Goal: Task Accomplishment & Management: Use online tool/utility

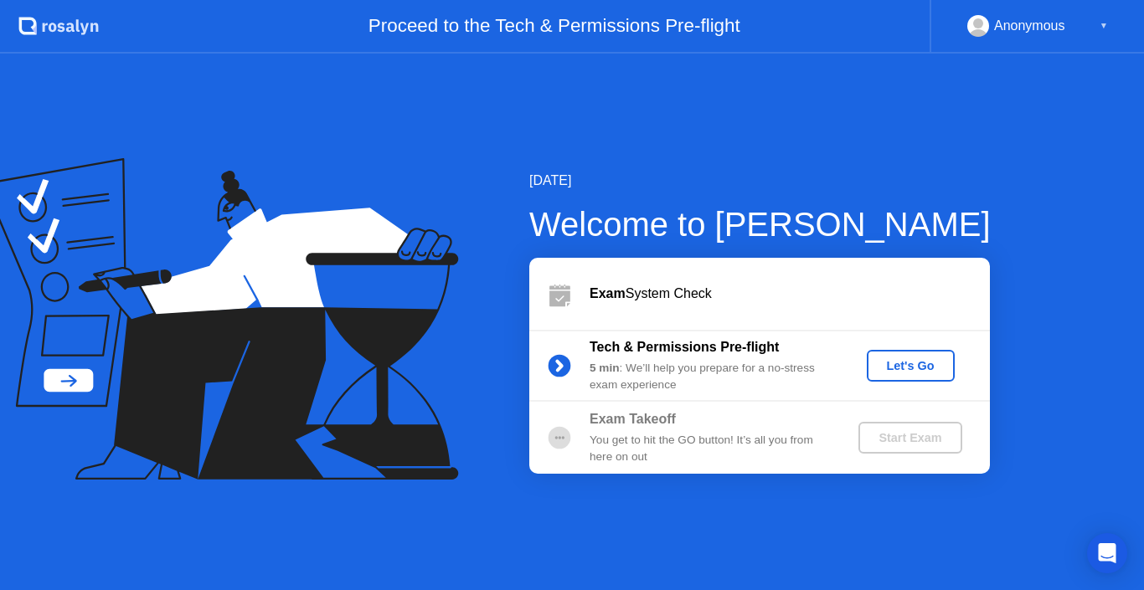
click at [932, 373] on div "Let's Go" at bounding box center [911, 365] width 75 height 13
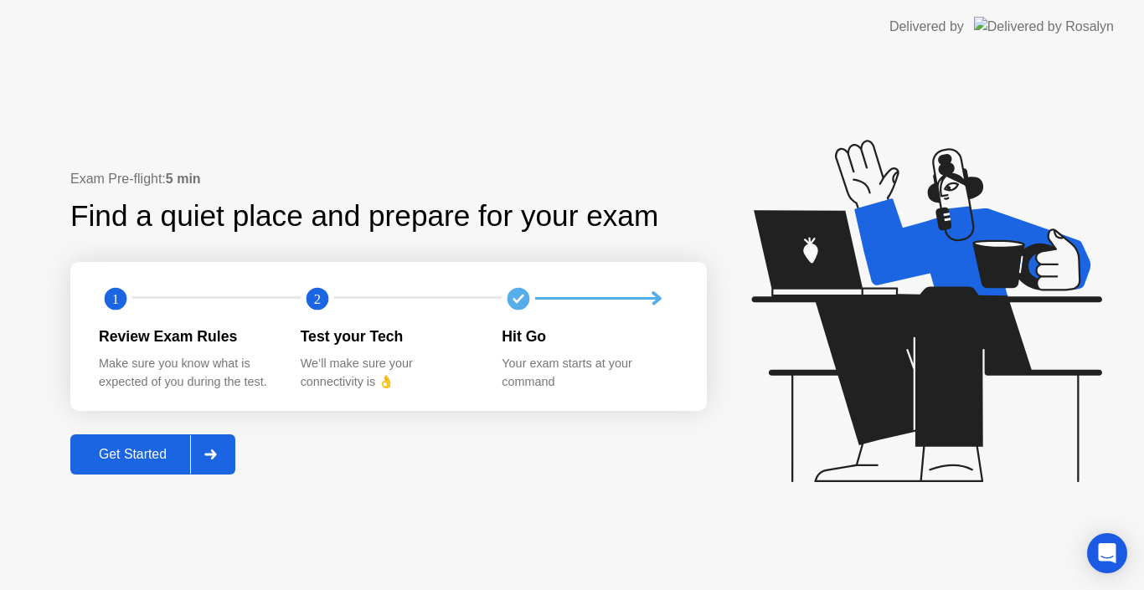
click at [125, 442] on button "Get Started" at bounding box center [152, 455] width 165 height 40
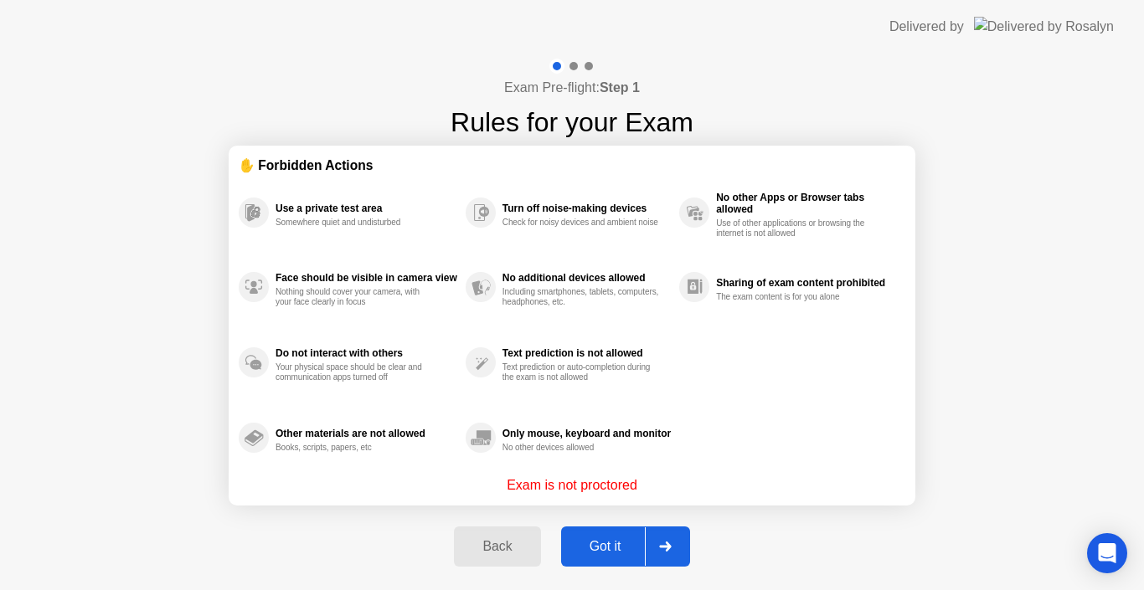
click at [596, 482] on p "Exam is not proctored" at bounding box center [572, 486] width 131 height 20
click at [661, 552] on div at bounding box center [665, 547] width 40 height 39
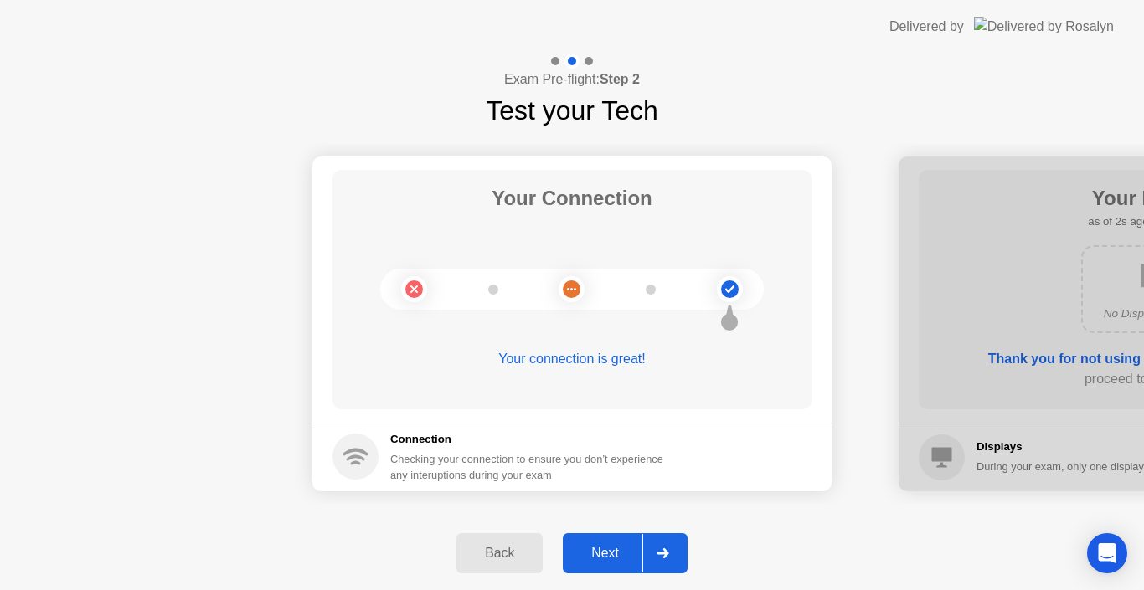
click at [661, 552] on icon at bounding box center [663, 554] width 13 height 10
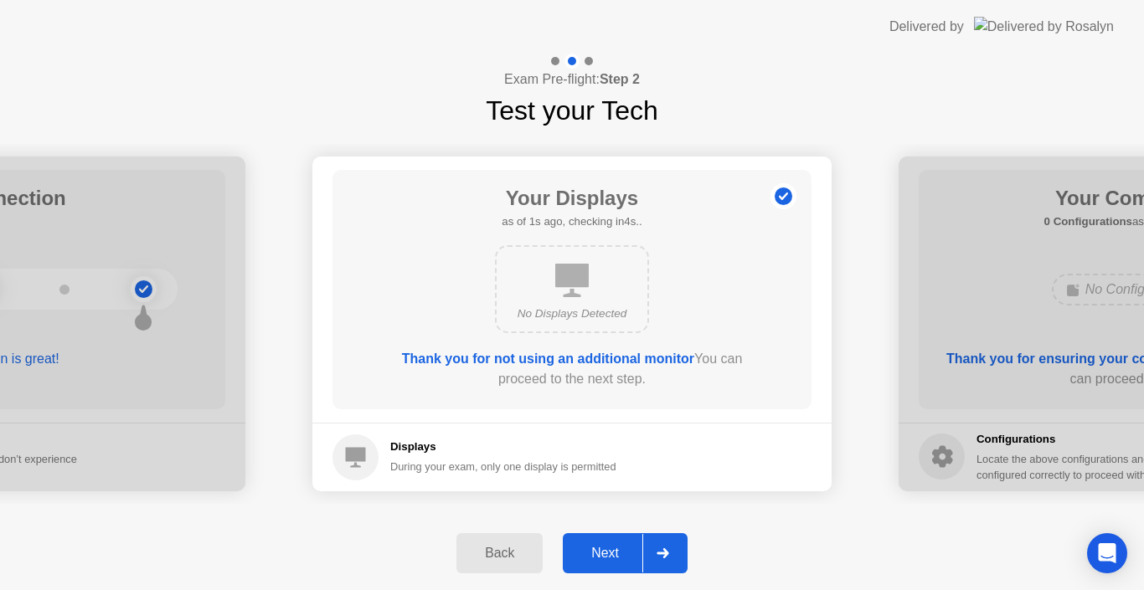
click at [661, 552] on icon at bounding box center [663, 554] width 13 height 10
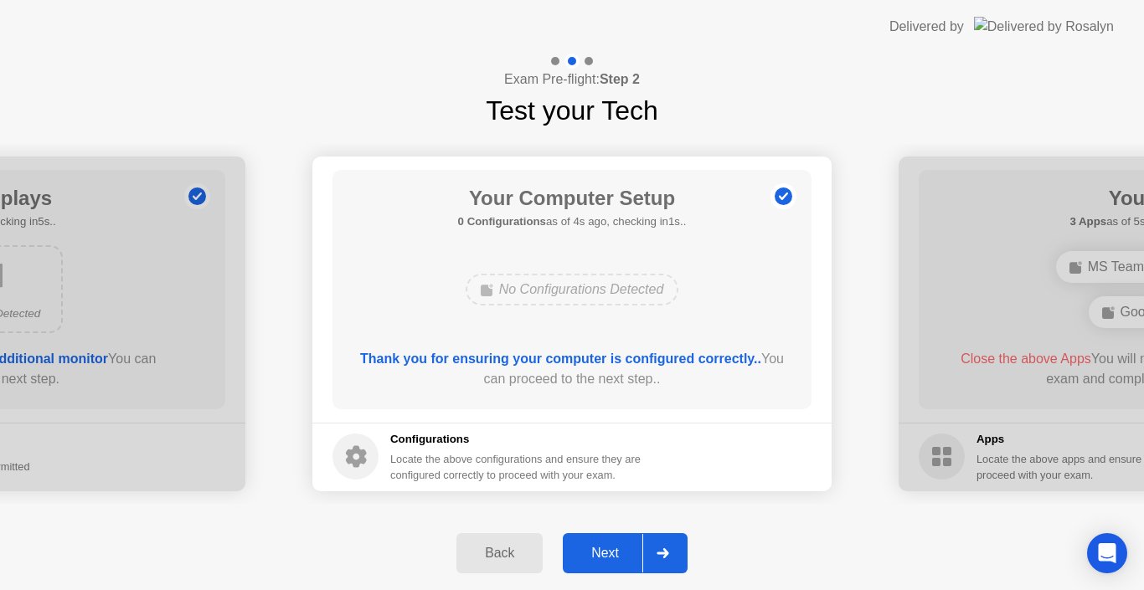
click at [661, 552] on icon at bounding box center [663, 554] width 13 height 10
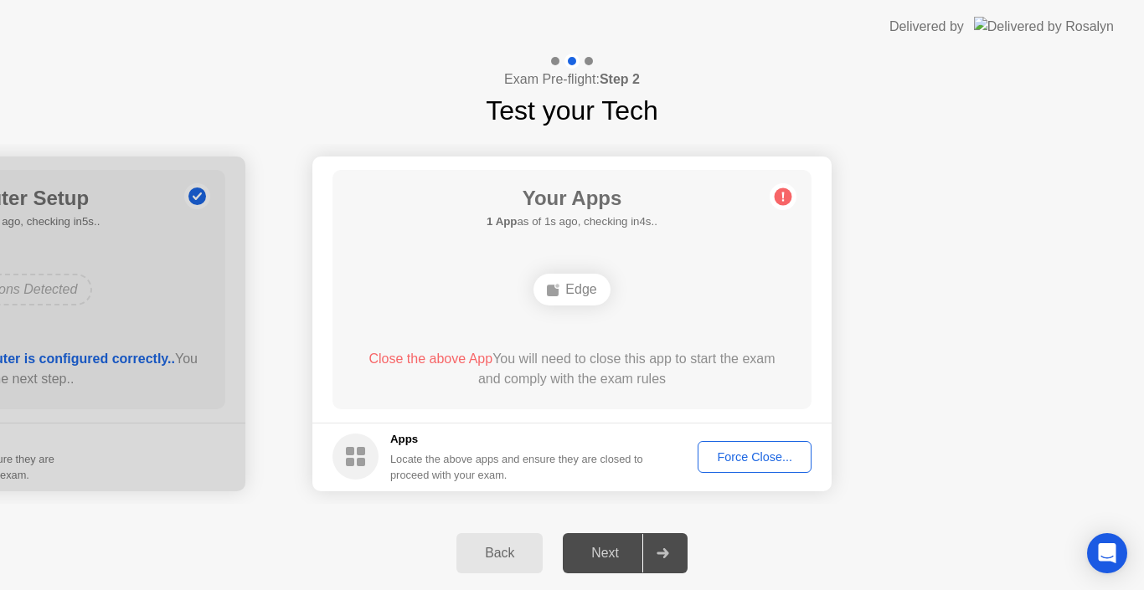
click at [745, 463] on div "Force Close..." at bounding box center [755, 457] width 102 height 13
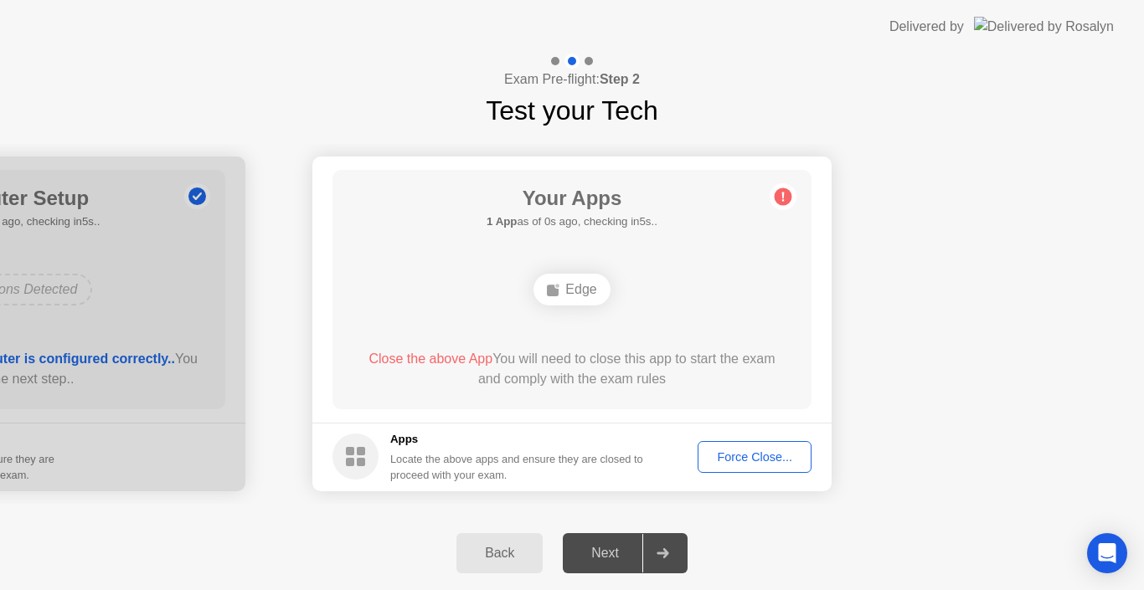
click at [744, 455] on div "Force Close..." at bounding box center [755, 457] width 102 height 13
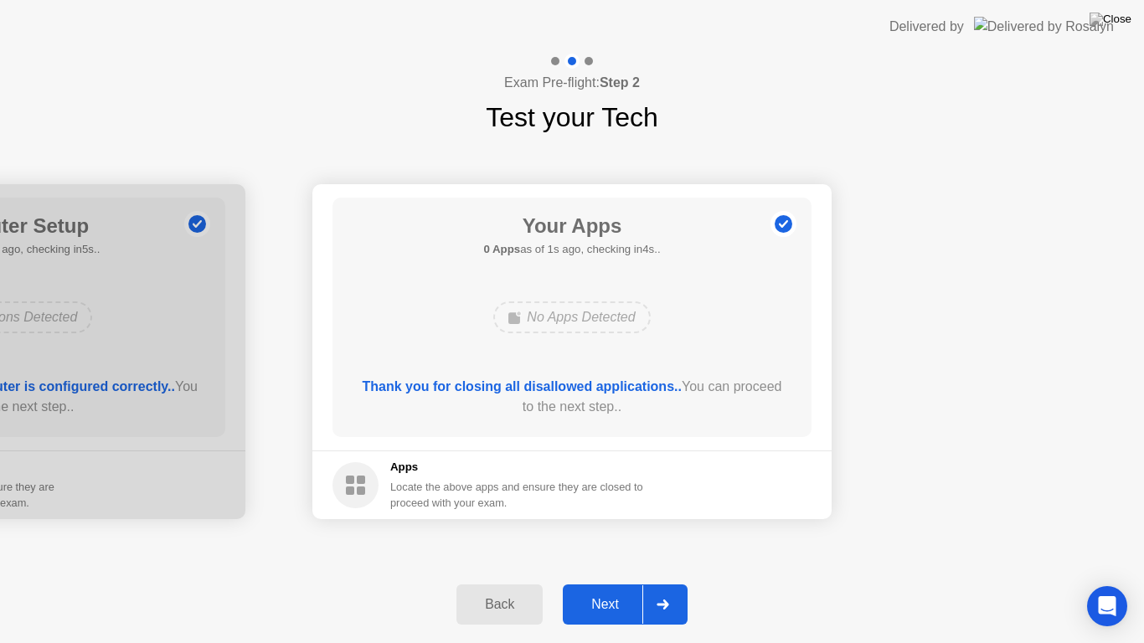
click at [643, 590] on div at bounding box center [662, 604] width 40 height 39
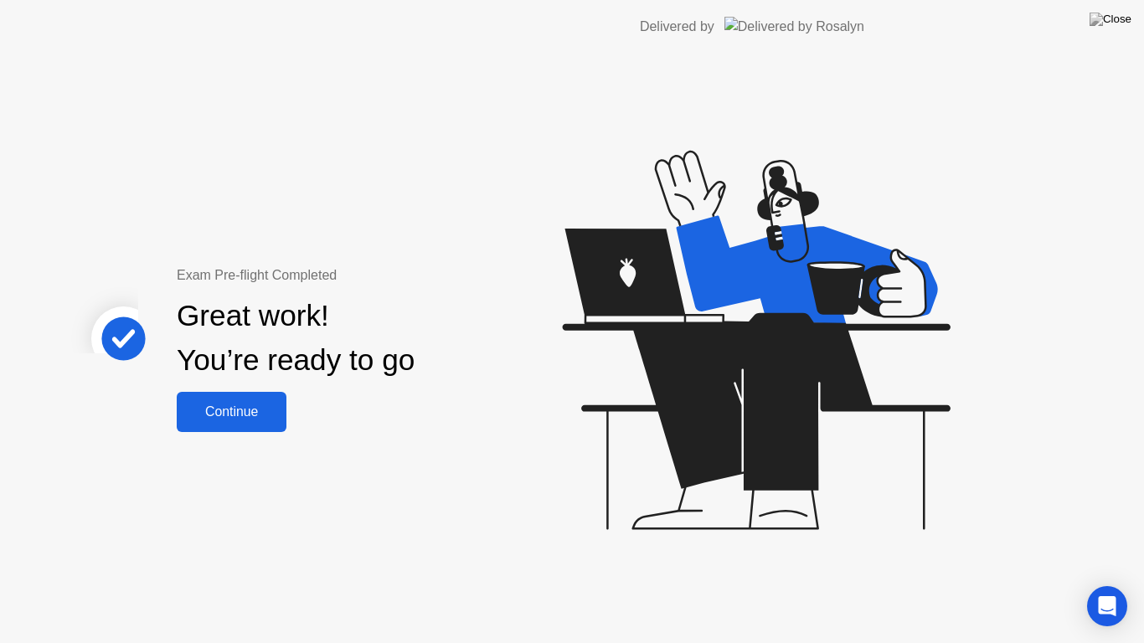
drag, startPoint x: 643, startPoint y: 593, endPoint x: 672, endPoint y: 549, distance: 52.0
click at [672, 549] on div "Exam Pre-flight Completed Great work! You’re ready to go Continue" at bounding box center [447, 349] width 895 height 590
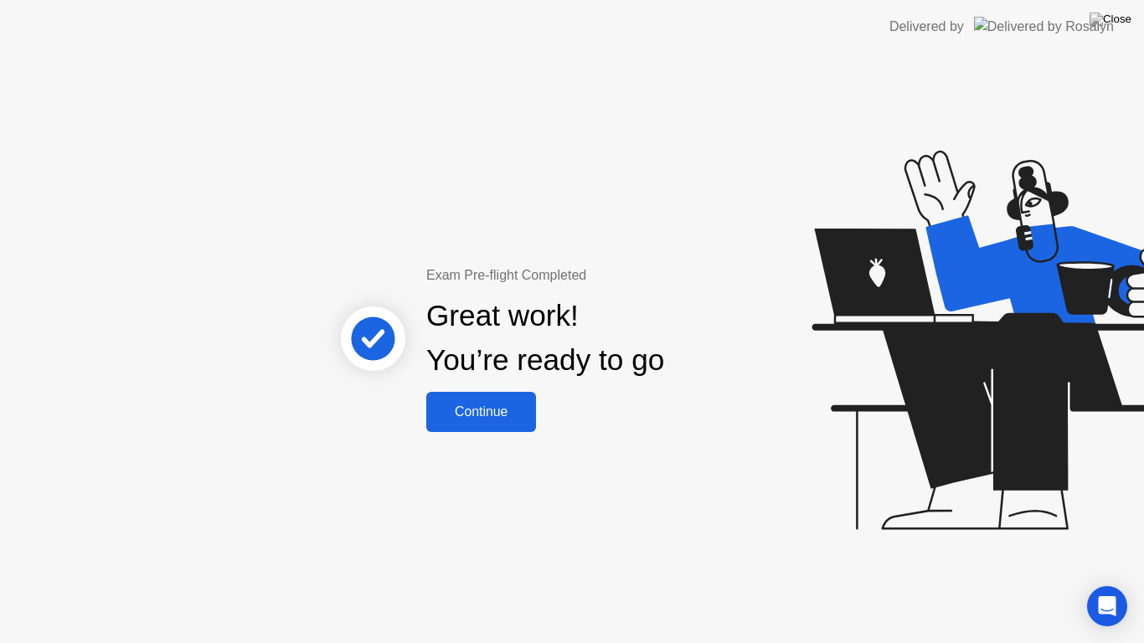
click at [495, 410] on div "Continue" at bounding box center [481, 412] width 100 height 15
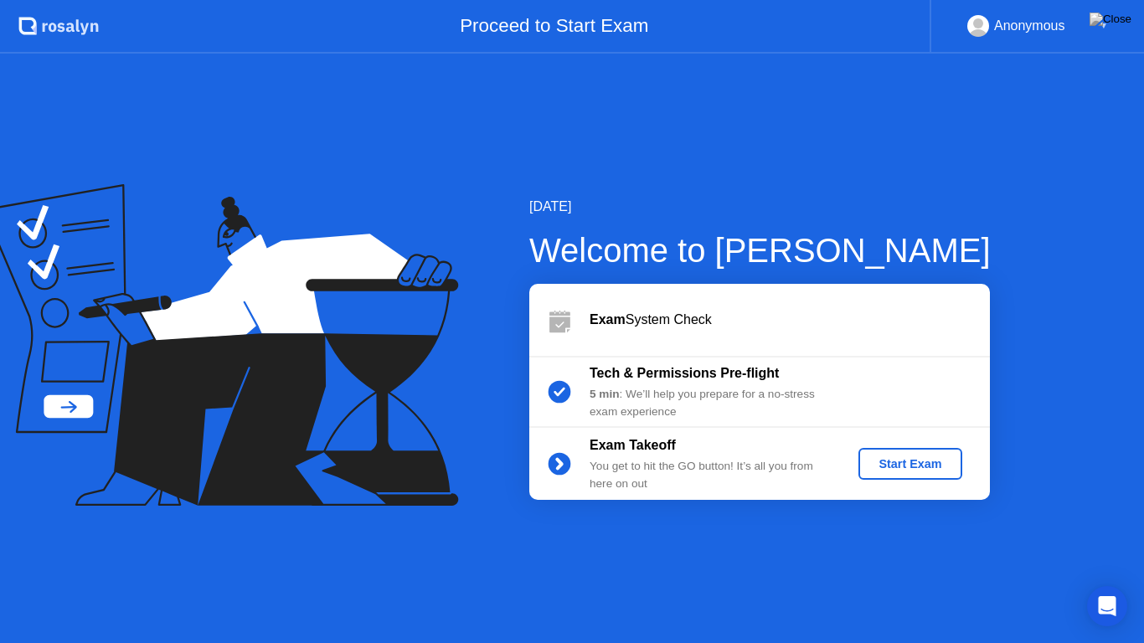
click at [877, 465] on div "Start Exam" at bounding box center [910, 463] width 90 height 13
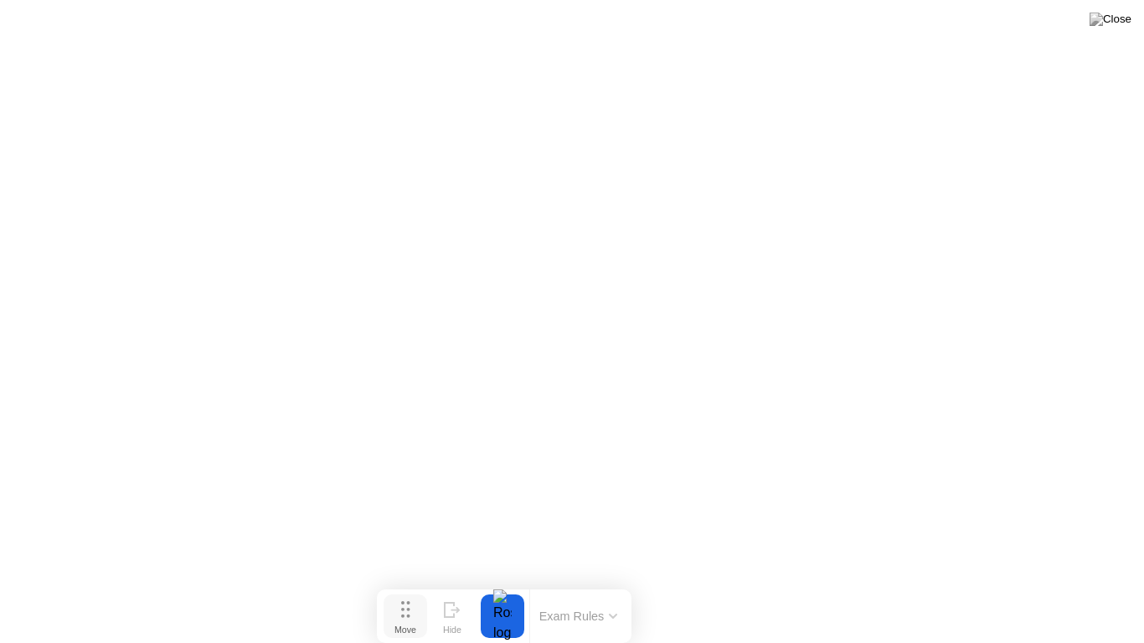
drag, startPoint x: 483, startPoint y: 616, endPoint x: 428, endPoint y: 620, distance: 55.4
click at [427, 590] on button "Move" at bounding box center [406, 617] width 44 height 44
click at [590, 590] on button "Exam Rules" at bounding box center [591, 616] width 89 height 15
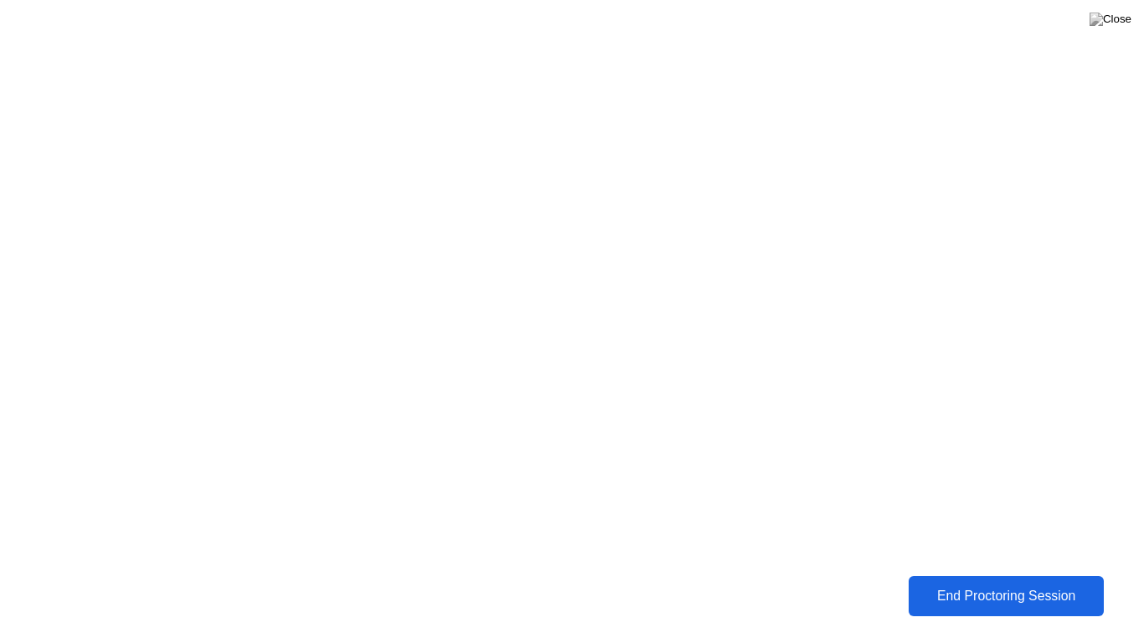
click at [977, 590] on div "End Proctoring Session" at bounding box center [1006, 596] width 185 height 15
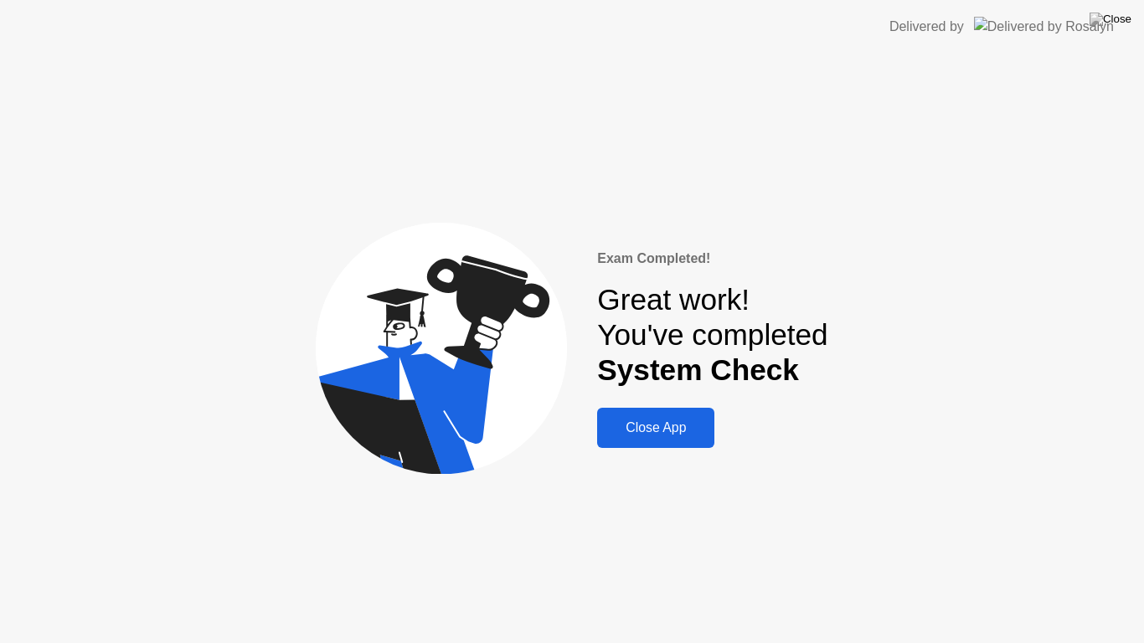
click at [696, 424] on div "Close App" at bounding box center [655, 427] width 107 height 15
